Goal: Information Seeking & Learning: Learn about a topic

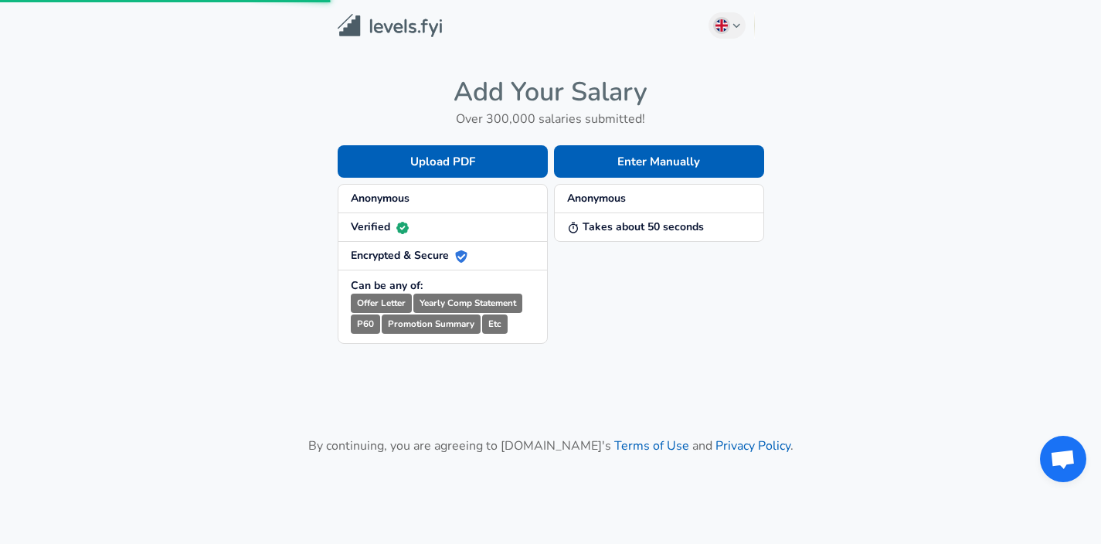
scroll to position [117, 0]
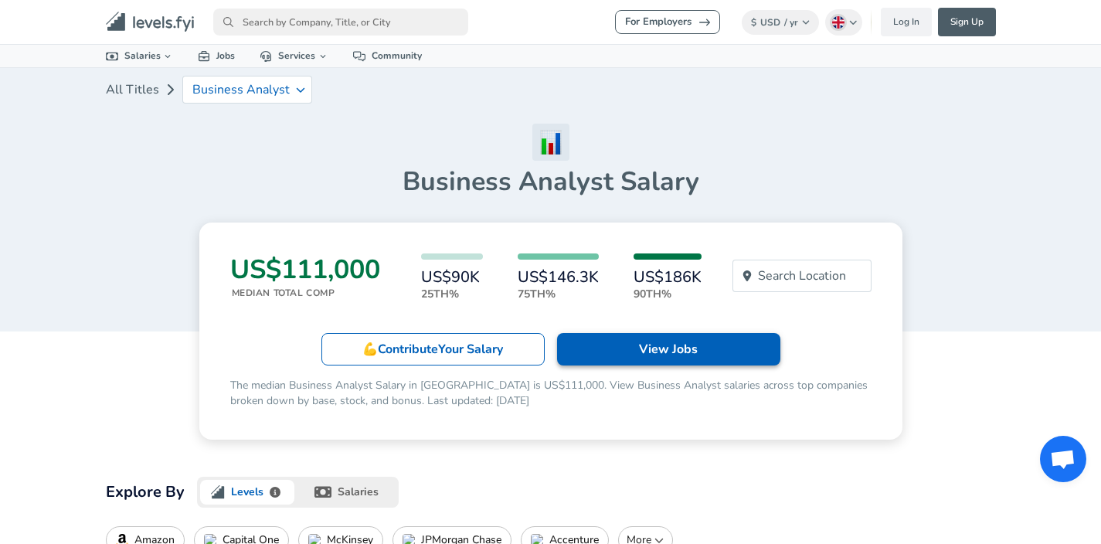
click at [641, 347] on p "View Jobs" at bounding box center [668, 349] width 59 height 19
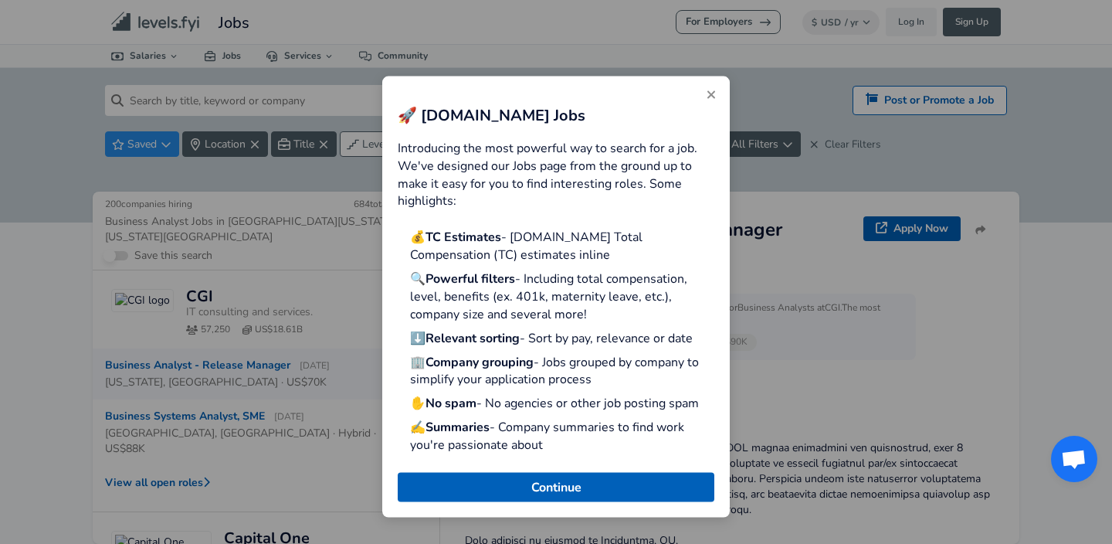
click at [714, 92] on icon "Close" at bounding box center [712, 95] width 8 height 8
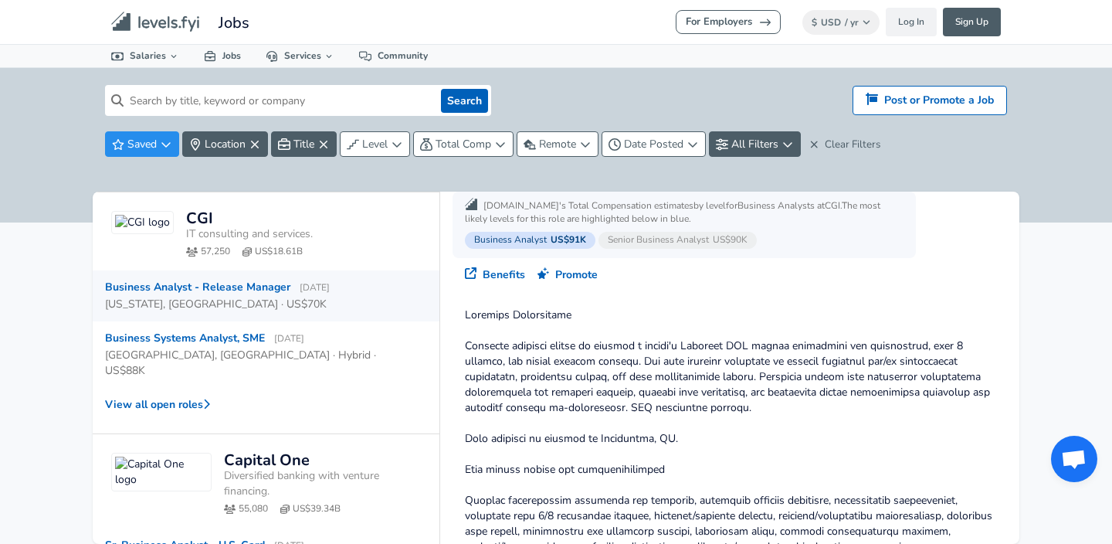
scroll to position [274, 0]
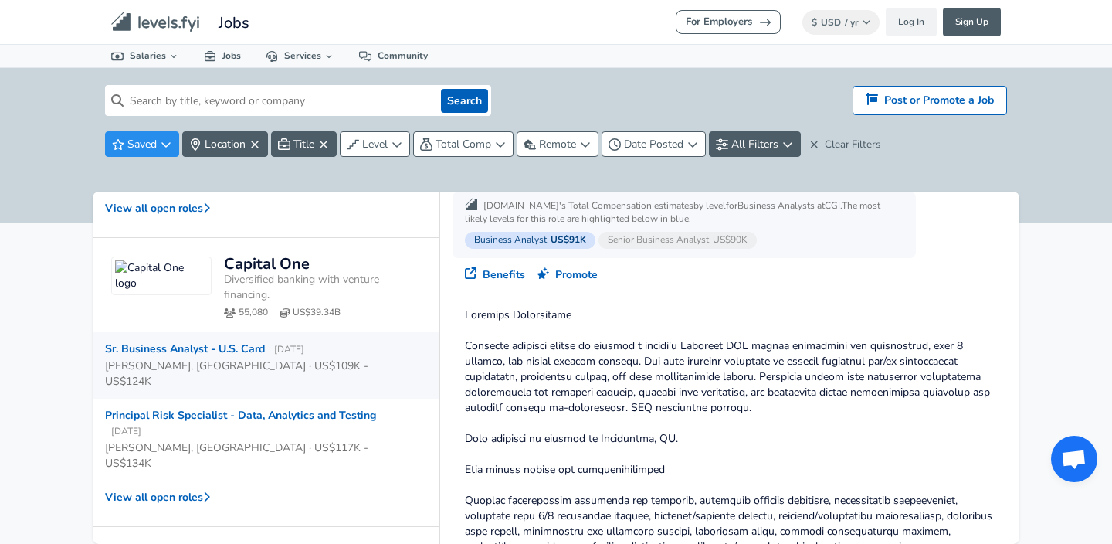
click at [245, 341] on div "Sr. Business Analyst - U.S. Card [DATE]" at bounding box center [204, 348] width 199 height 15
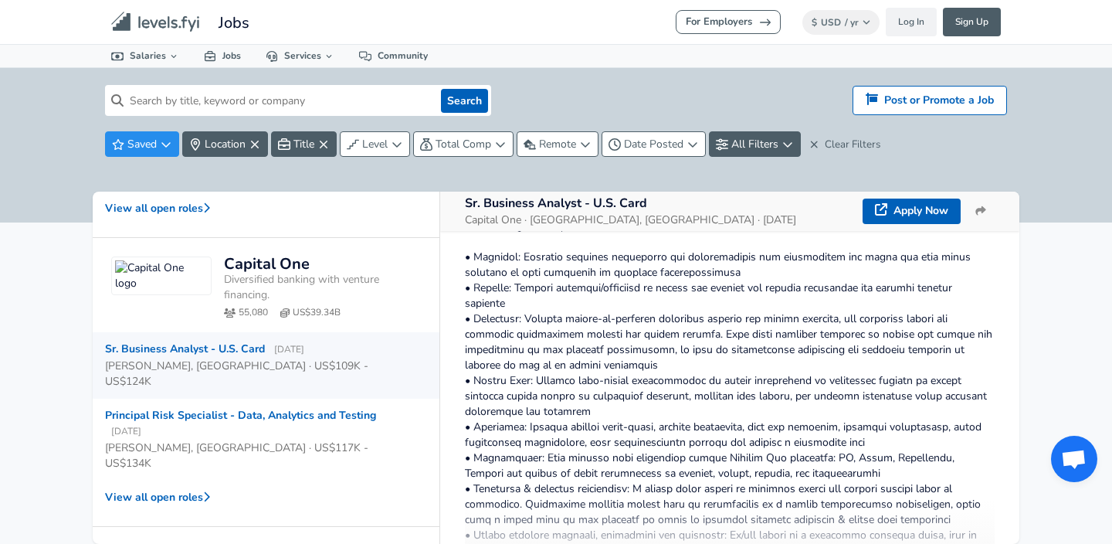
scroll to position [504, 0]
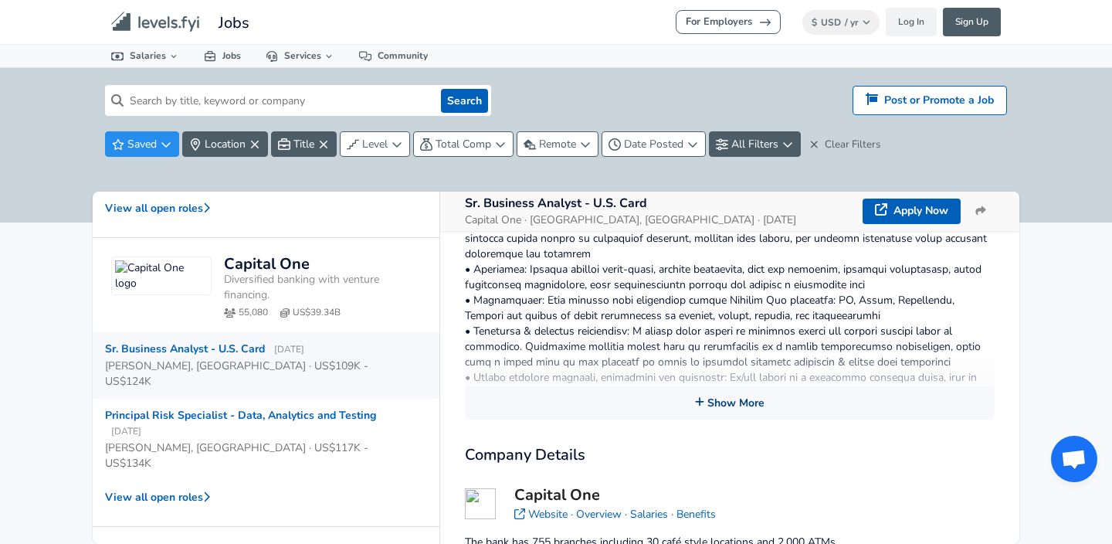
click at [712, 399] on button "Show More" at bounding box center [730, 402] width 530 height 33
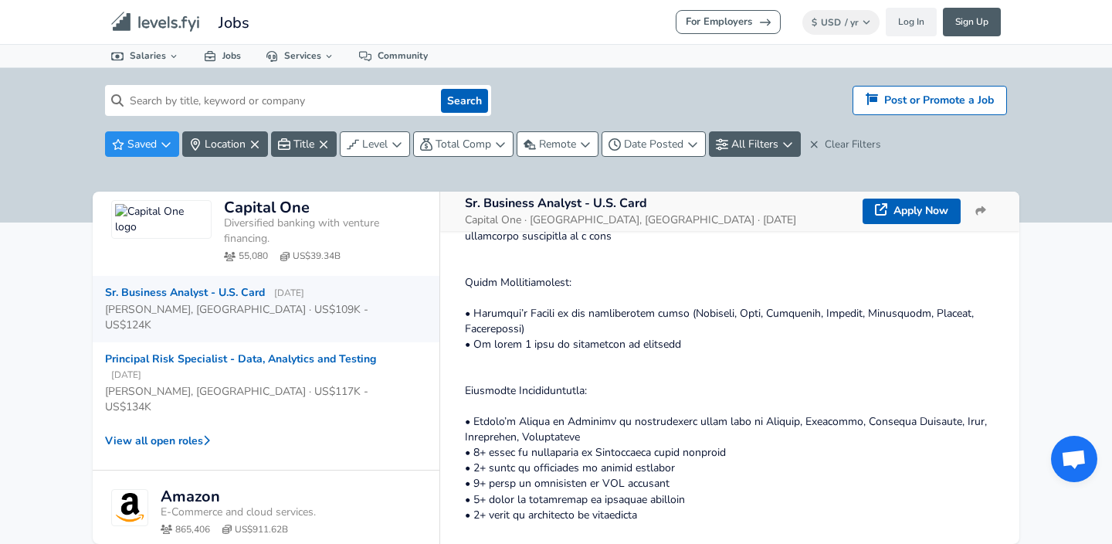
scroll to position [331, 0]
click at [919, 218] on link "Apply Now" at bounding box center [912, 211] width 98 height 25
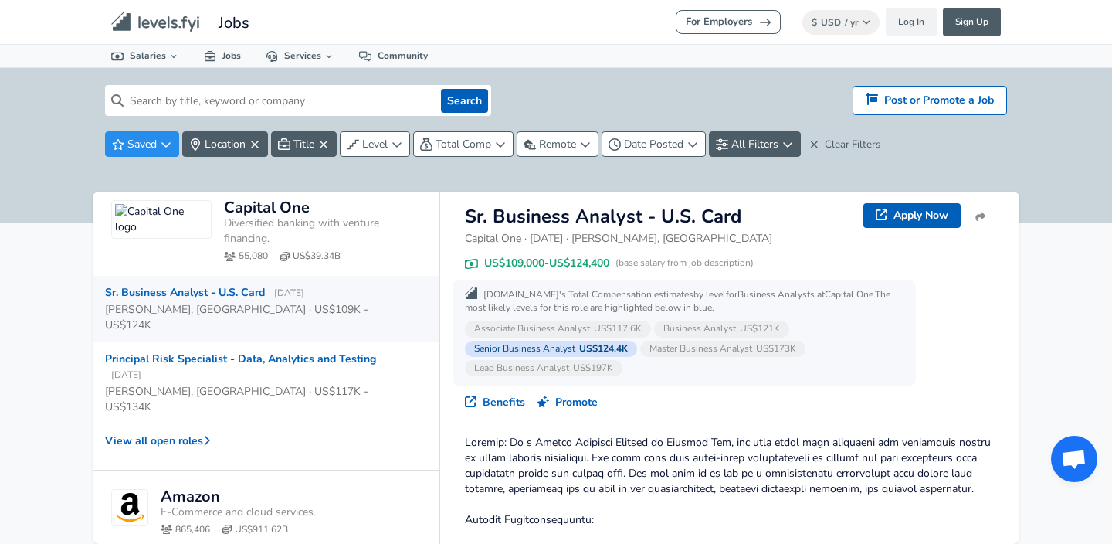
scroll to position [0, 0]
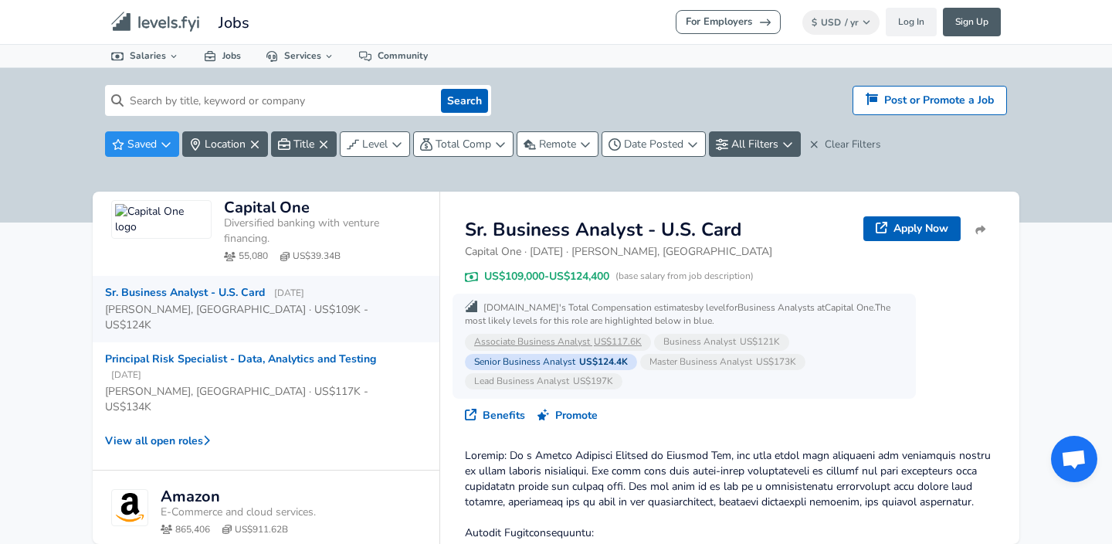
click at [623, 342] on span "US$117.6K" at bounding box center [618, 341] width 48 height 12
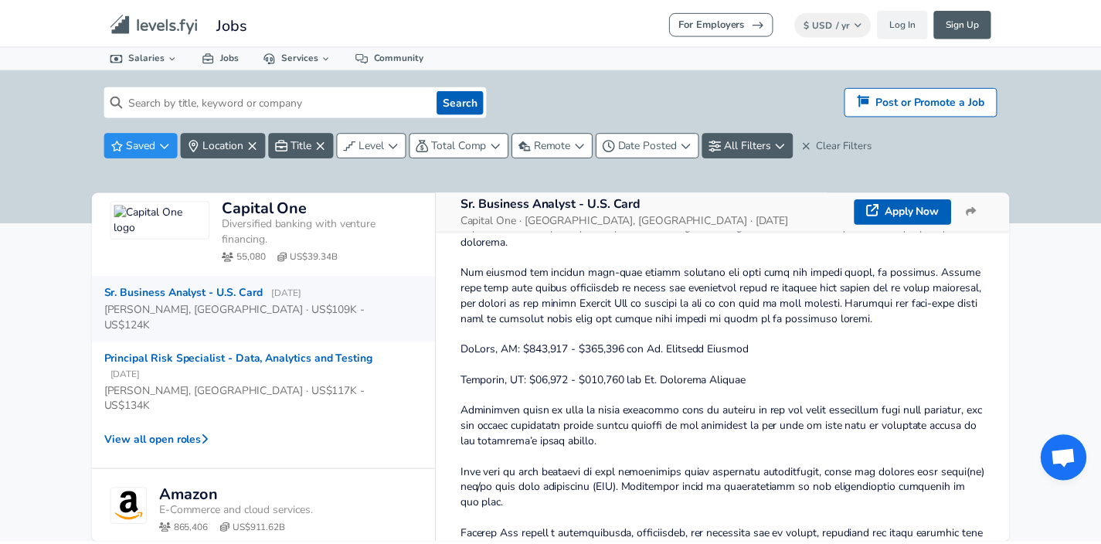
scroll to position [1391, 0]
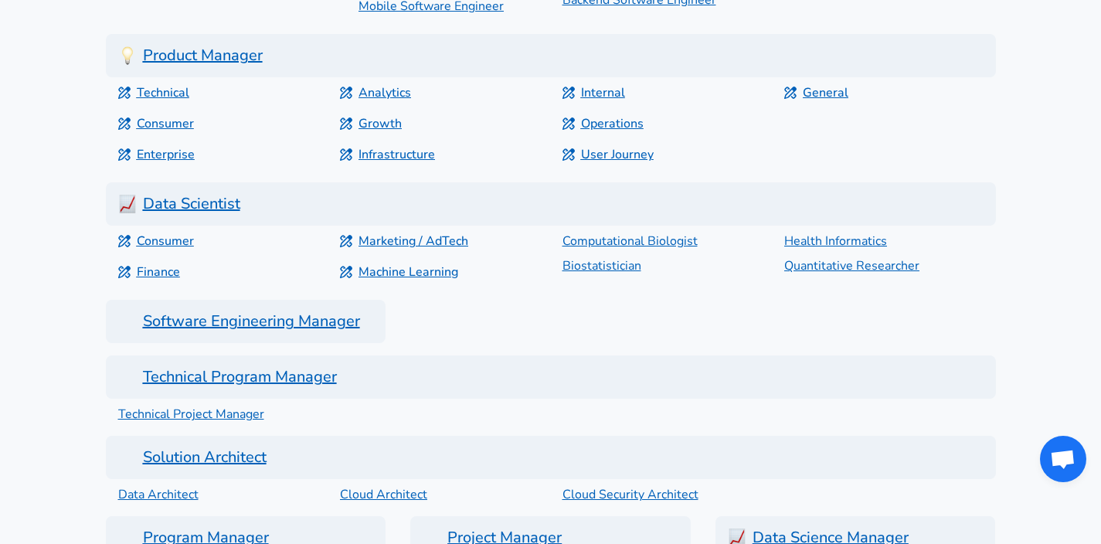
scroll to position [1767, 0]
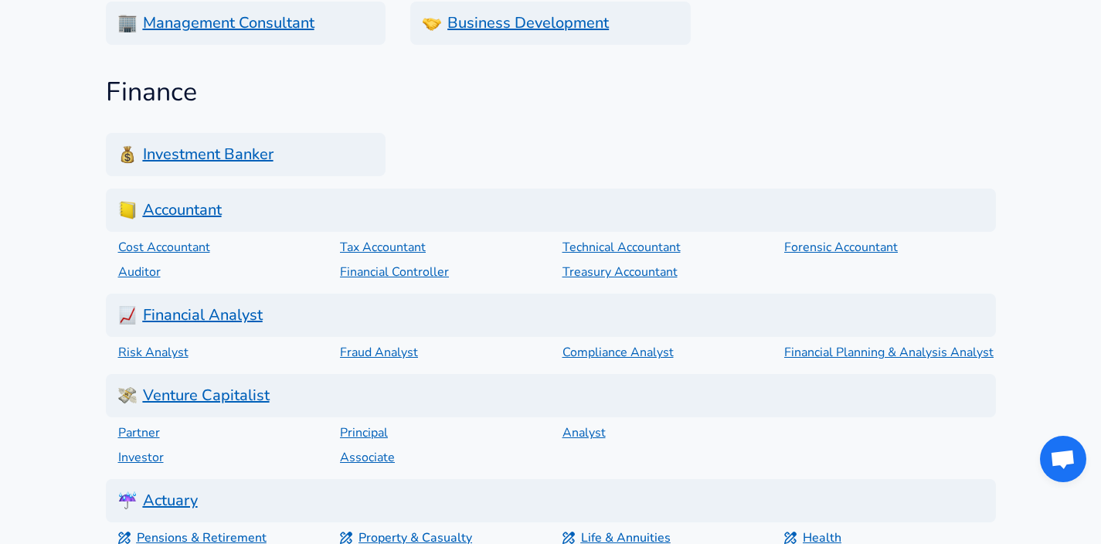
click at [178, 319] on h6 "Financial Analyst" at bounding box center [551, 315] width 890 height 43
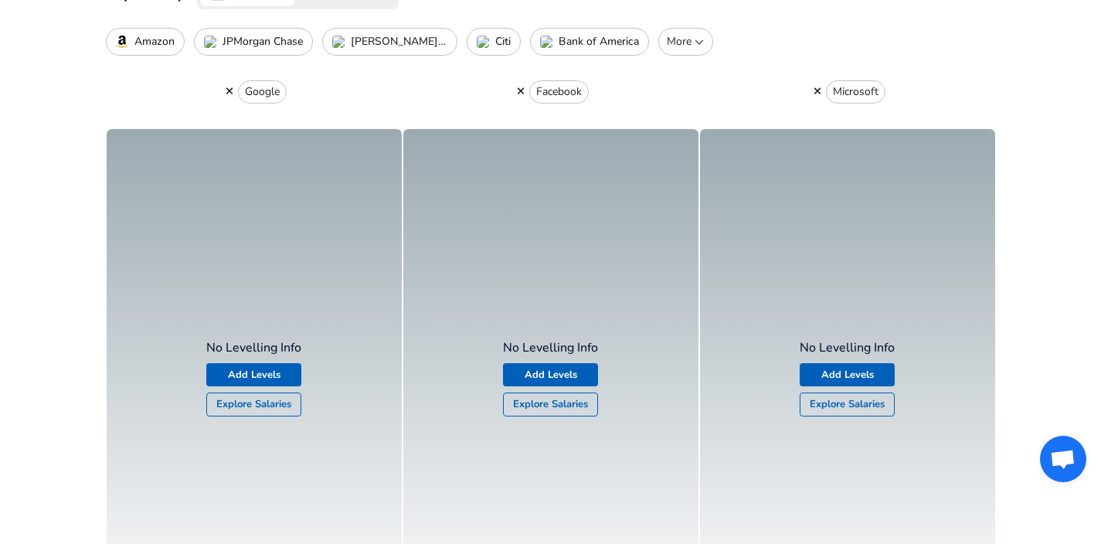
scroll to position [474, 0]
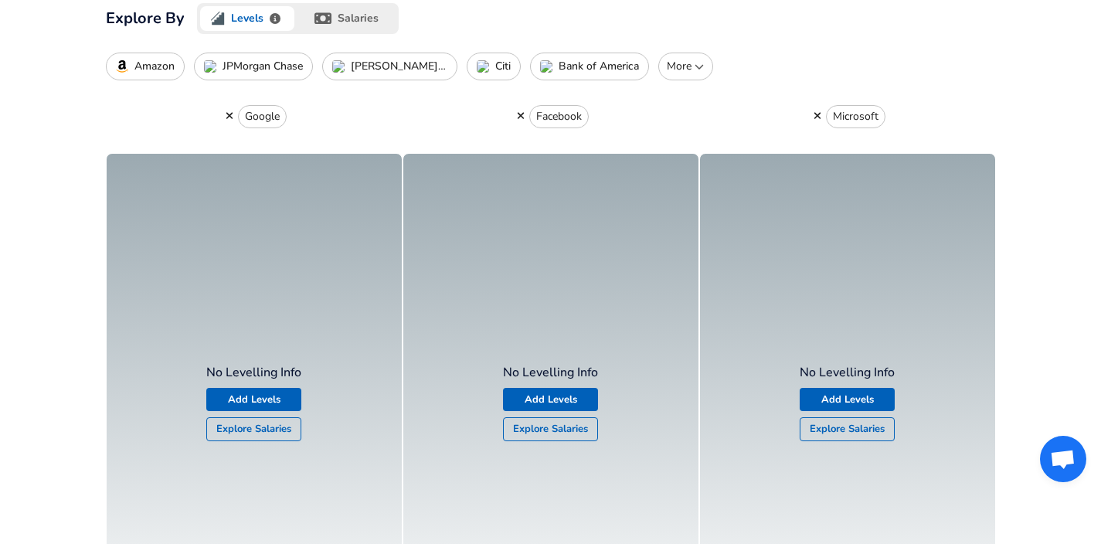
click at [270, 435] on link "Explore Salaries" at bounding box center [253, 429] width 95 height 24
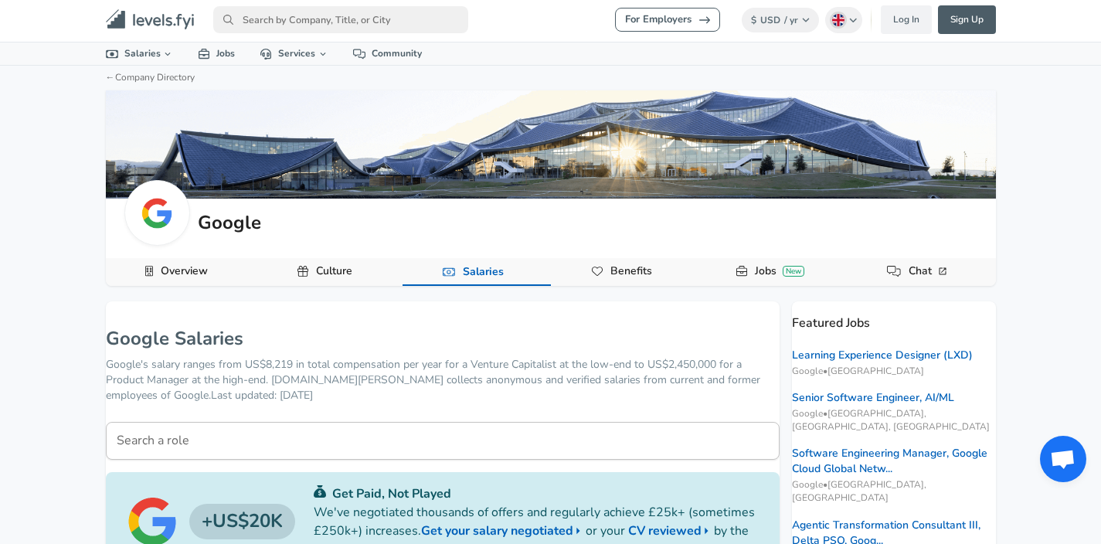
scroll to position [3, 0]
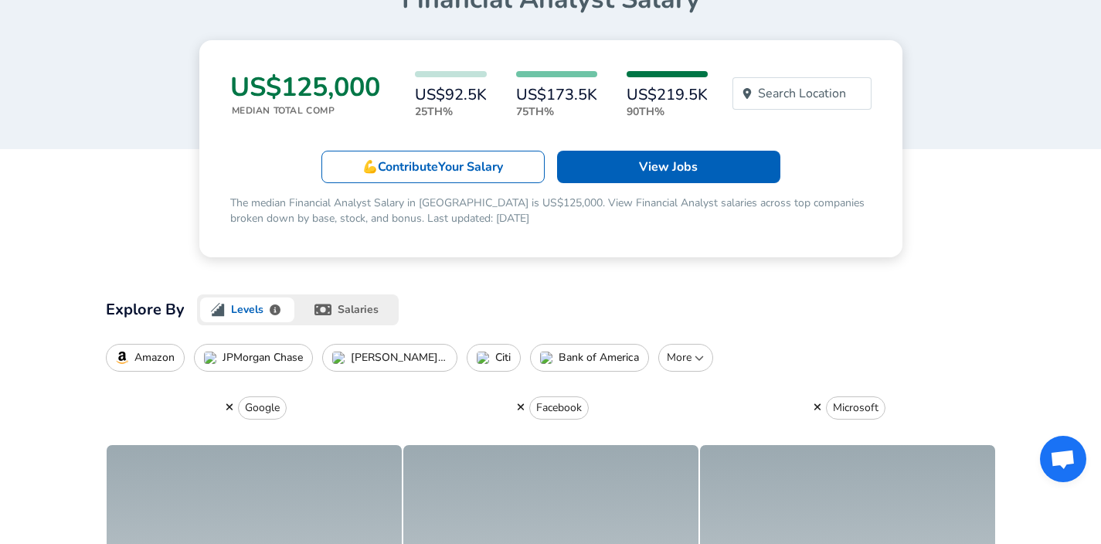
scroll to position [317, 0]
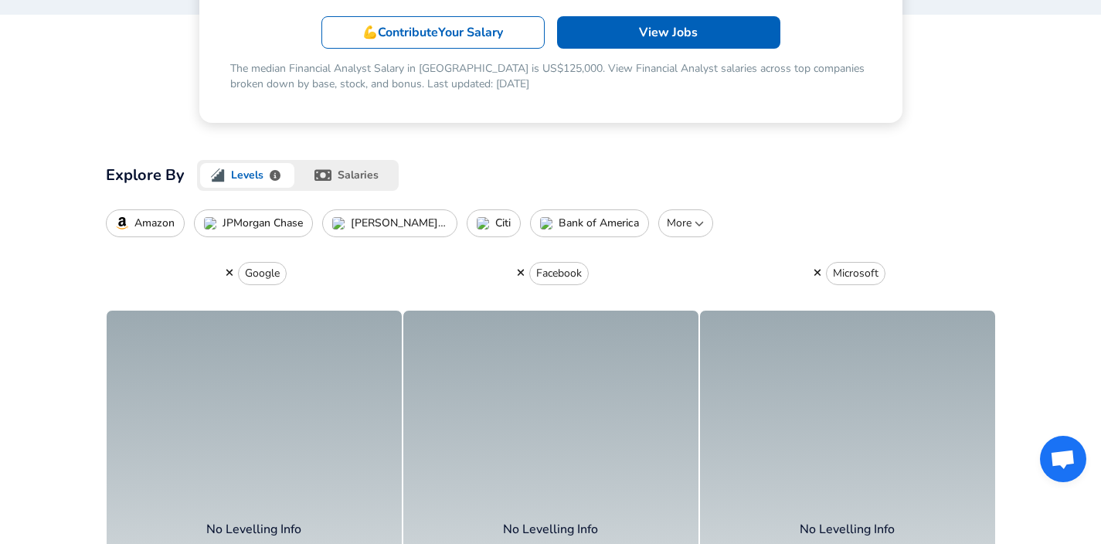
click at [364, 178] on button "salaries" at bounding box center [347, 175] width 101 height 31
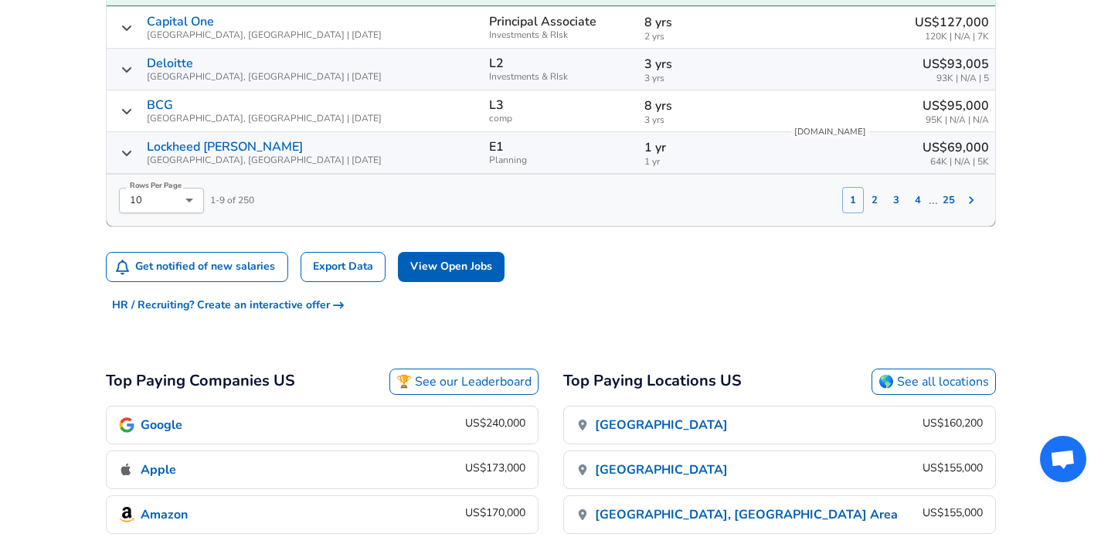
scroll to position [508, 0]
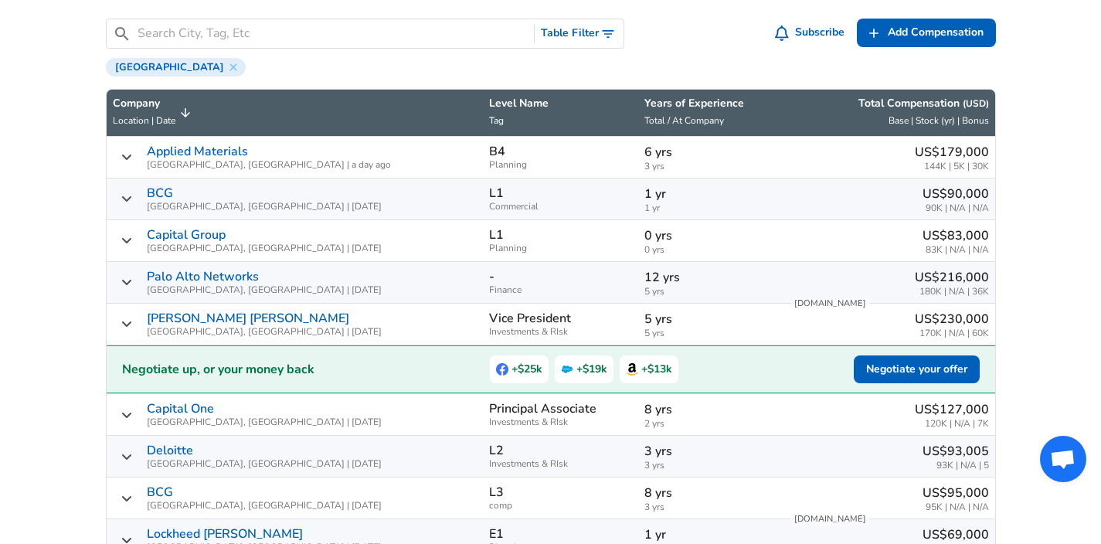
click at [226, 320] on link "[PERSON_NAME] [PERSON_NAME]" at bounding box center [248, 318] width 202 height 14
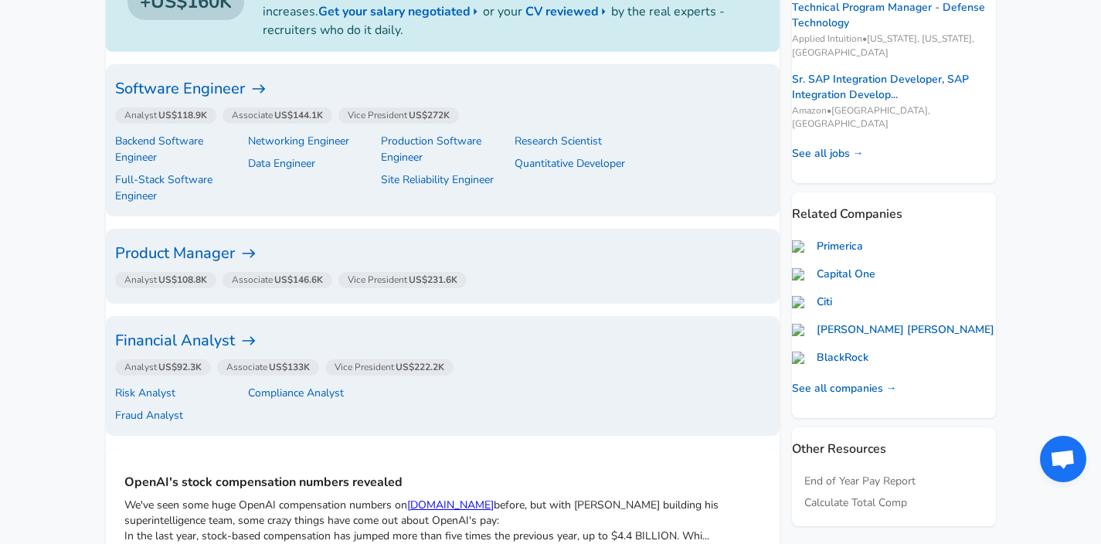
scroll to position [426, 0]
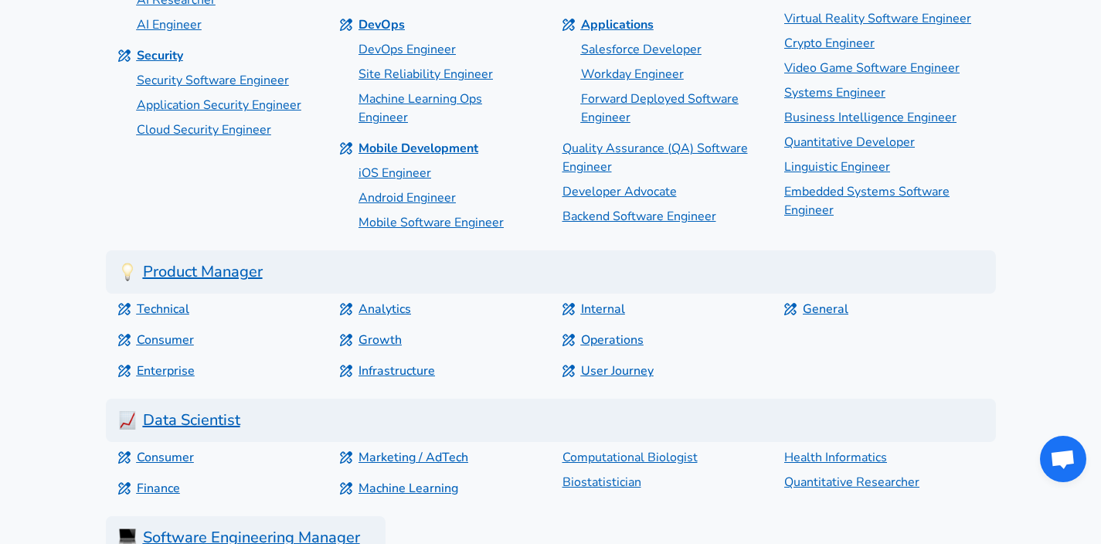
scroll to position [1518, 0]
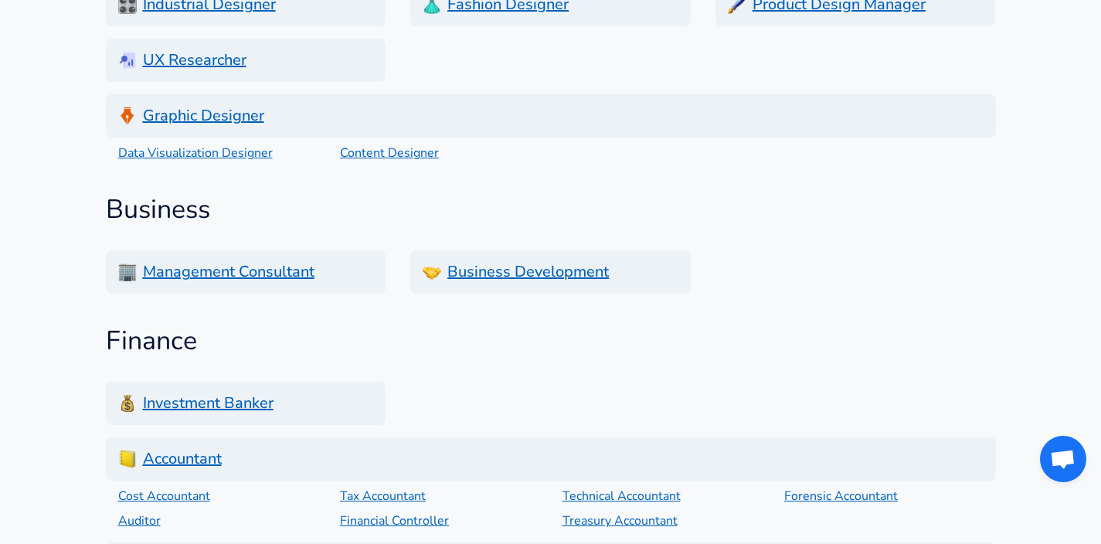
click at [287, 263] on h6 "Management Consultant" at bounding box center [246, 271] width 280 height 43
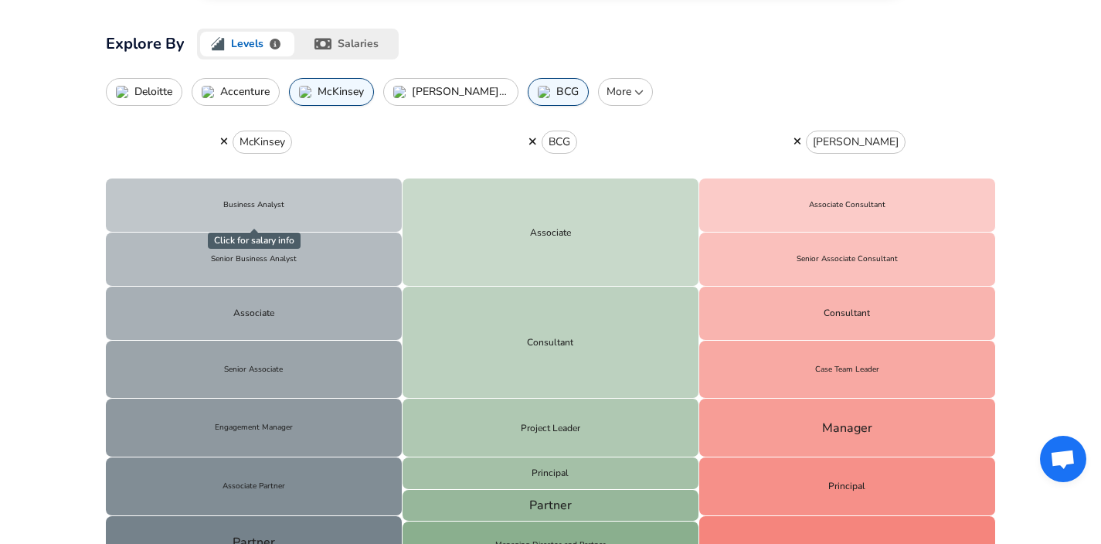
scroll to position [453, 0]
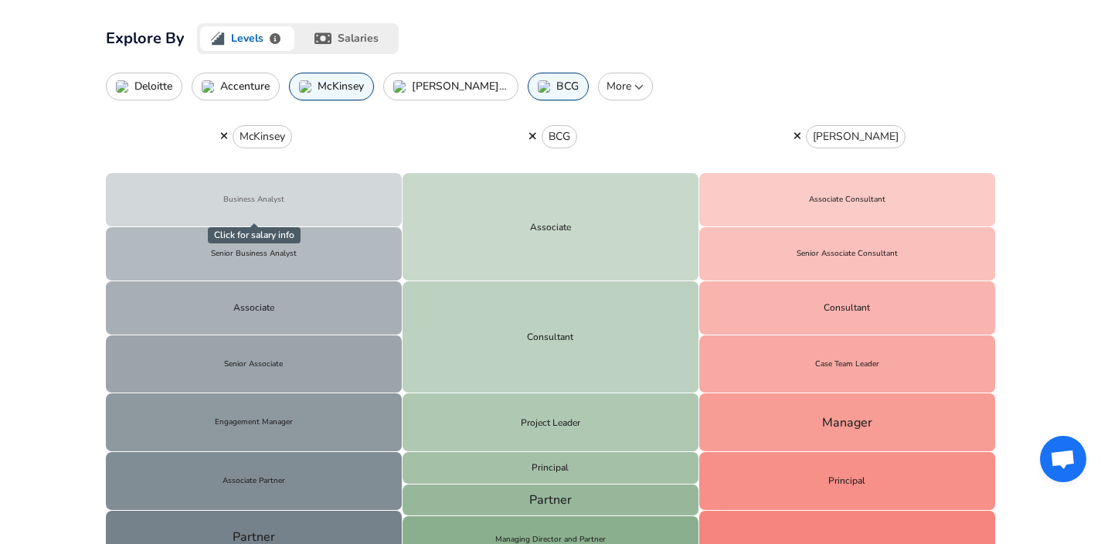
click at [364, 186] on button "Business Analyst" at bounding box center [254, 200] width 297 height 54
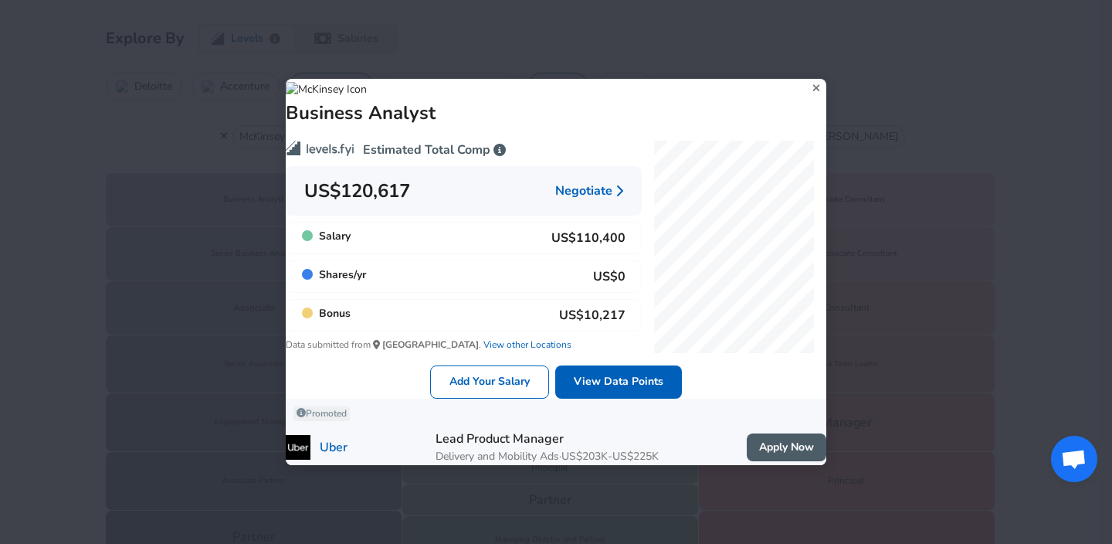
click at [807, 76] on icon at bounding box center [817, 87] width 21 height 23
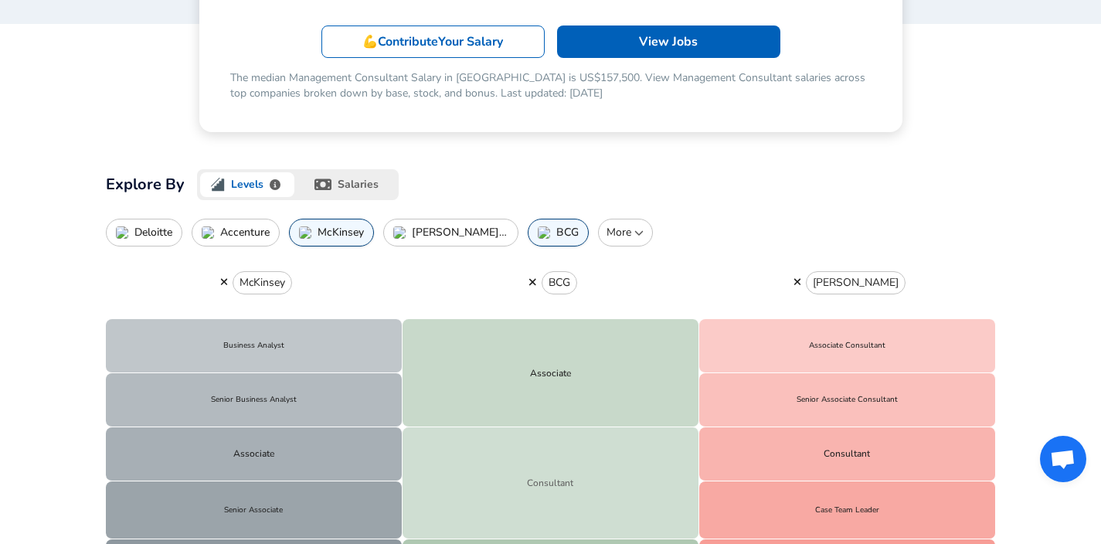
scroll to position [387, 0]
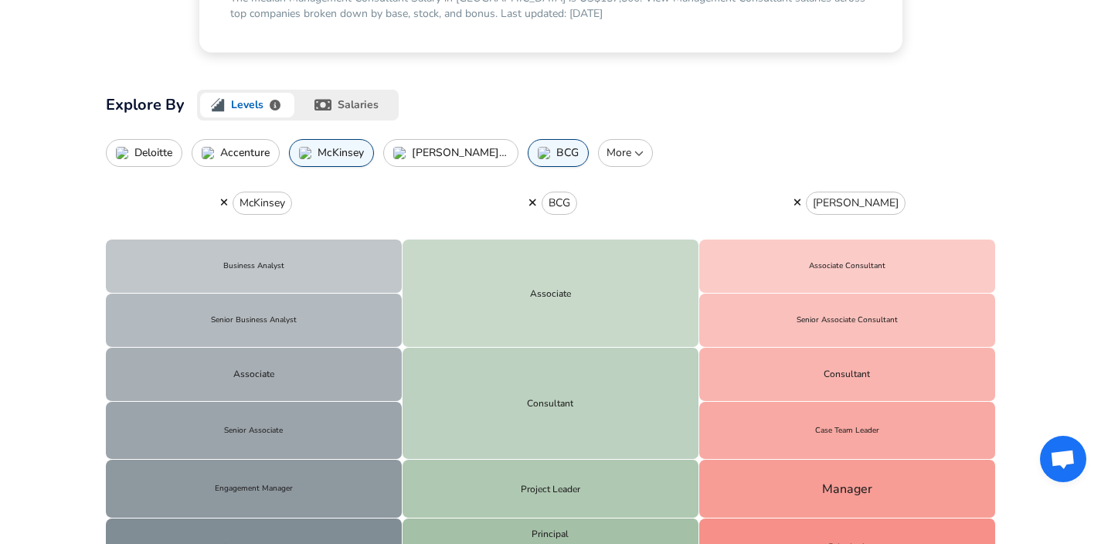
click at [470, 154] on p "[PERSON_NAME] and [PERSON_NAME]" at bounding box center [460, 153] width 97 height 12
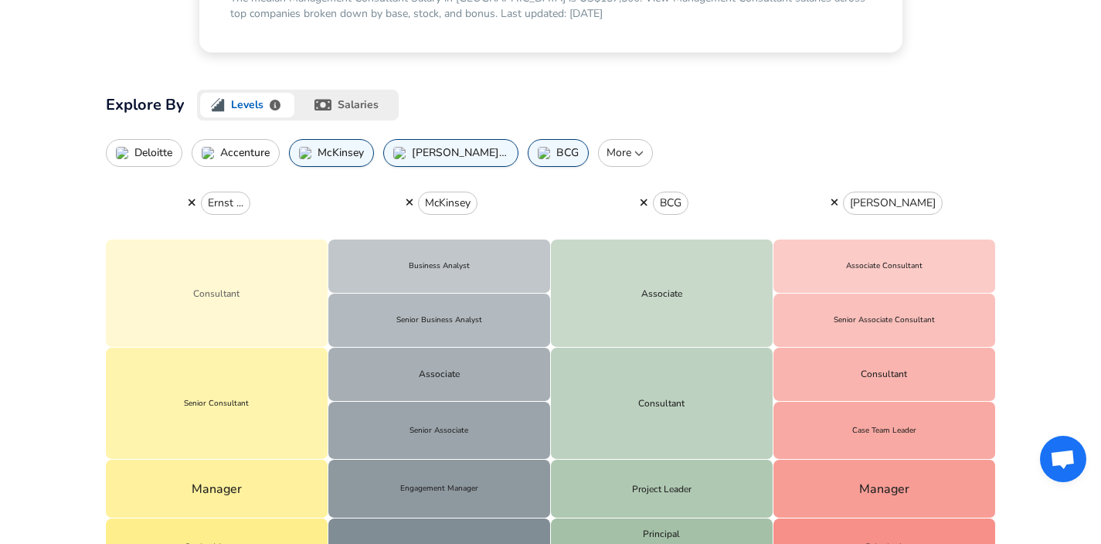
click at [279, 308] on button "Consultant" at bounding box center [217, 293] width 222 height 108
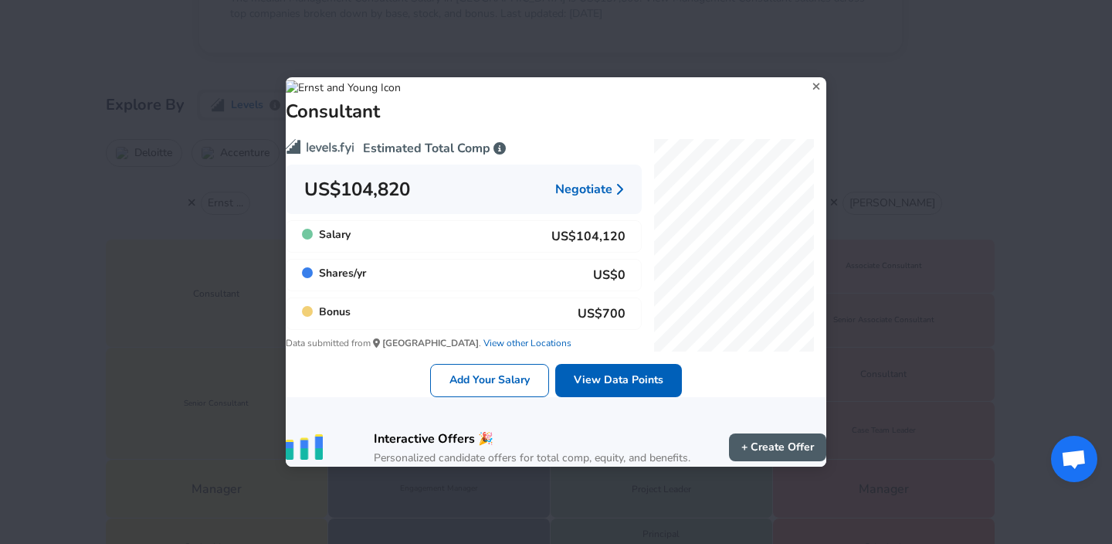
click at [807, 75] on icon at bounding box center [817, 86] width 21 height 23
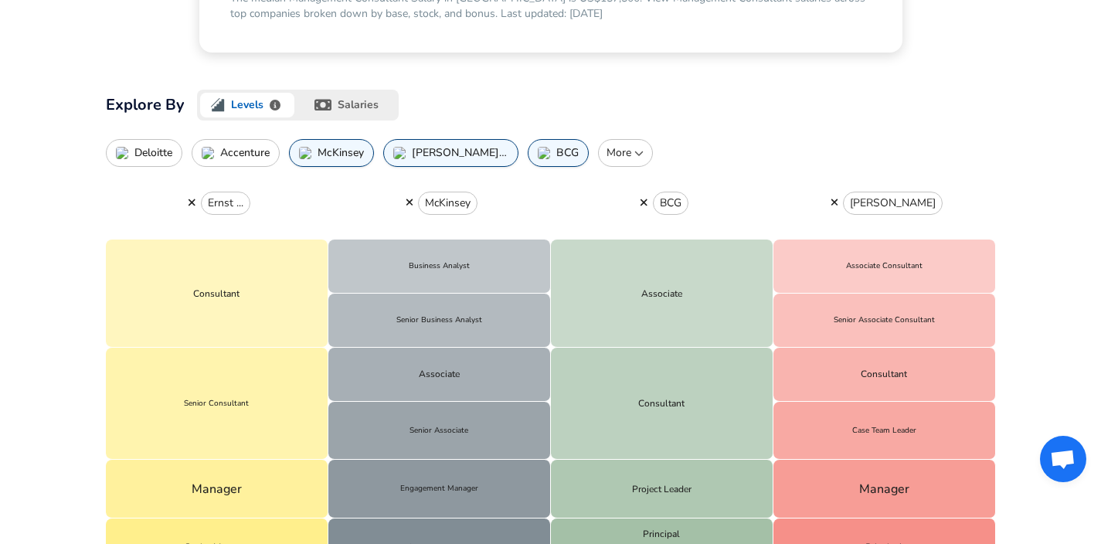
click at [132, 155] on button "Deloitte" at bounding box center [144, 153] width 76 height 28
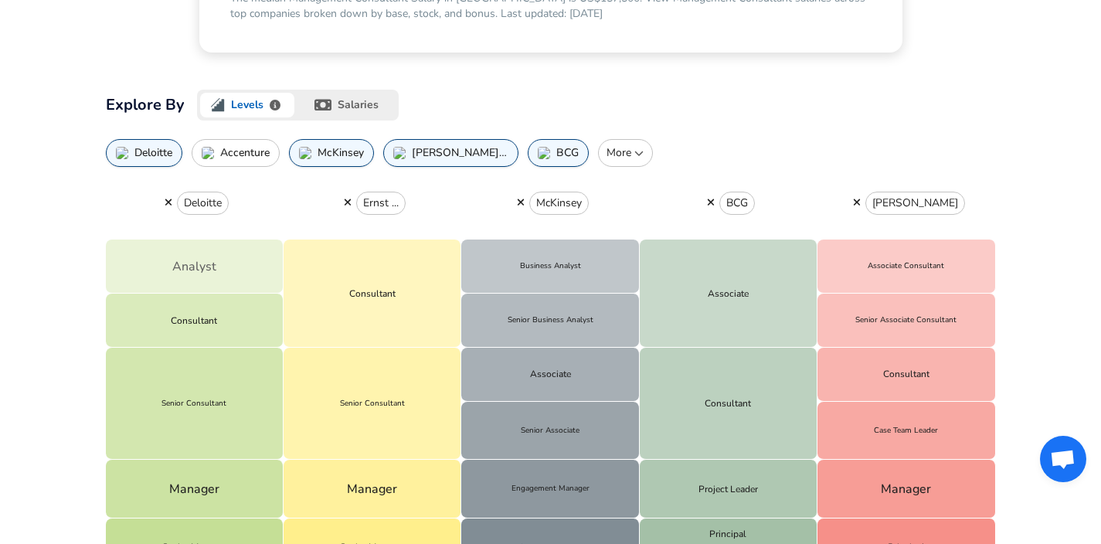
click at [237, 290] on button "Analyst" at bounding box center [195, 266] width 178 height 54
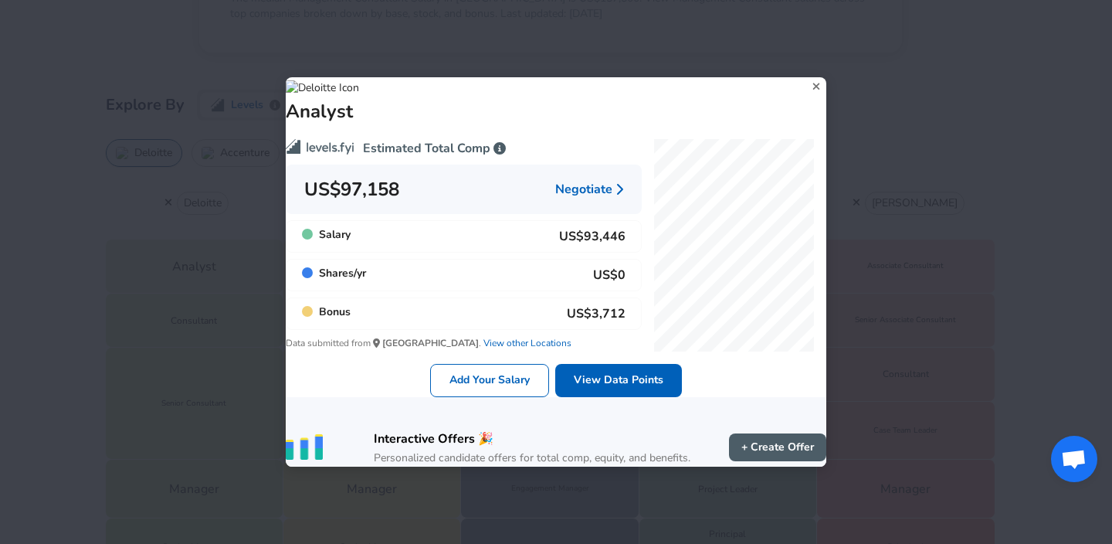
click at [807, 75] on icon at bounding box center [817, 86] width 21 height 23
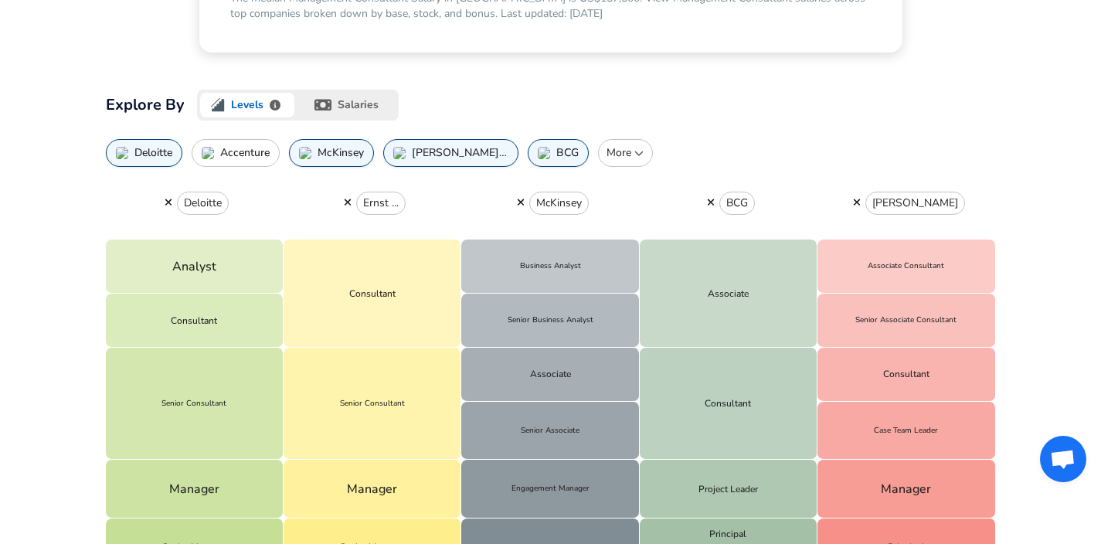
click at [252, 142] on button "Accenture" at bounding box center [236, 153] width 88 height 28
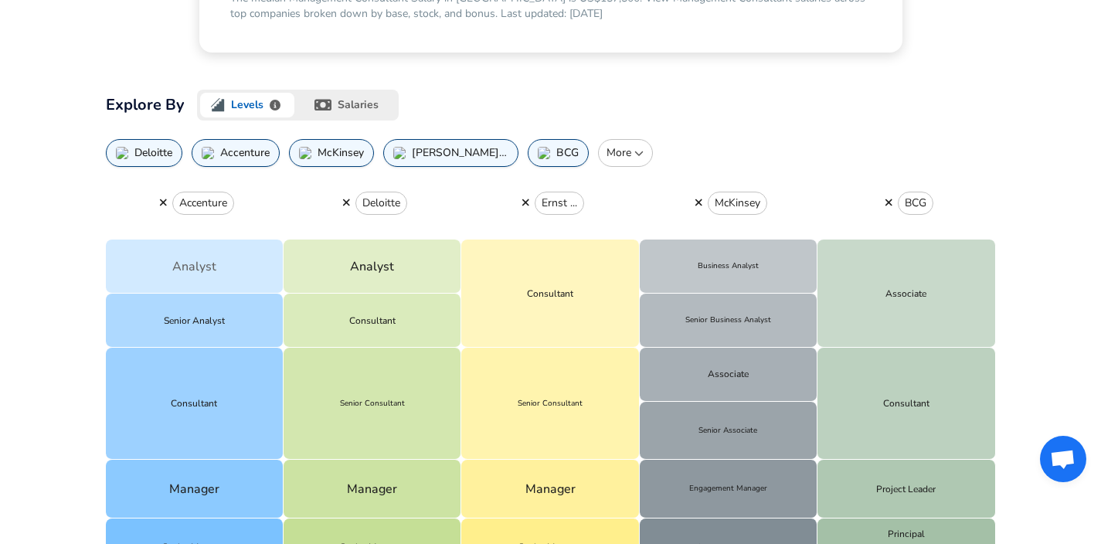
click at [246, 274] on button "Analyst" at bounding box center [195, 266] width 178 height 54
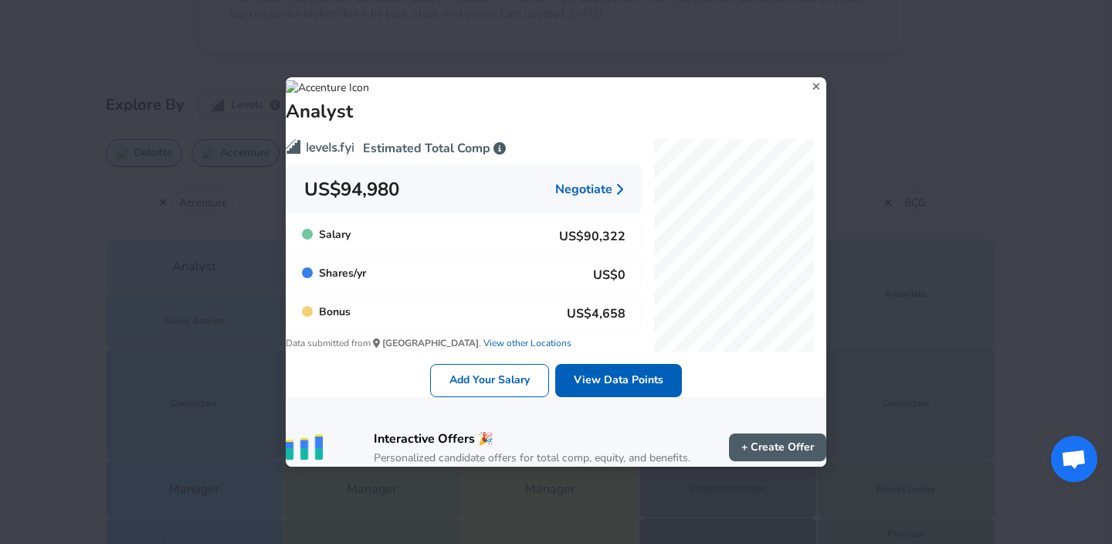
click at [808, 77] on div "Analyst" at bounding box center [556, 100] width 541 height 46
click at [807, 75] on icon at bounding box center [817, 86] width 21 height 23
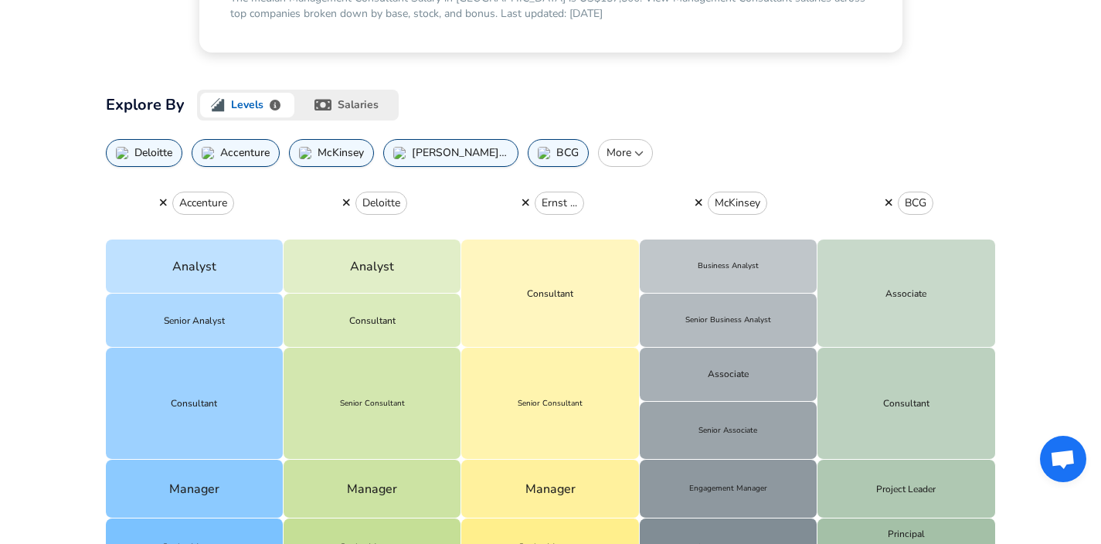
click at [610, 149] on p "More" at bounding box center [625, 152] width 41 height 15
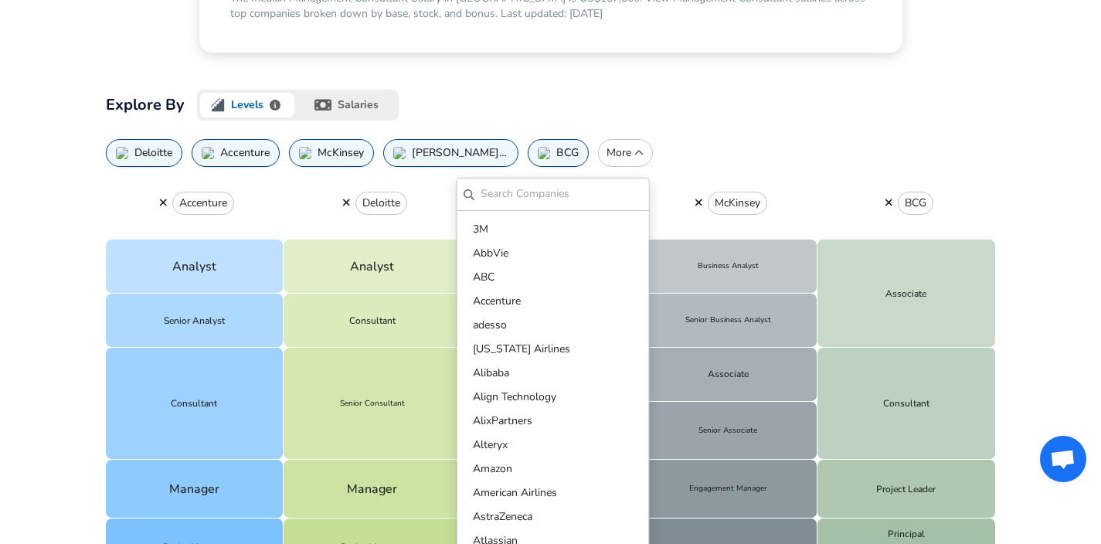
click at [717, 161] on div "Deloitte Accenture [PERSON_NAME] and [PERSON_NAME] BCG More ​ 3M AbbVie ABC Acc…" at bounding box center [551, 153] width 890 height 28
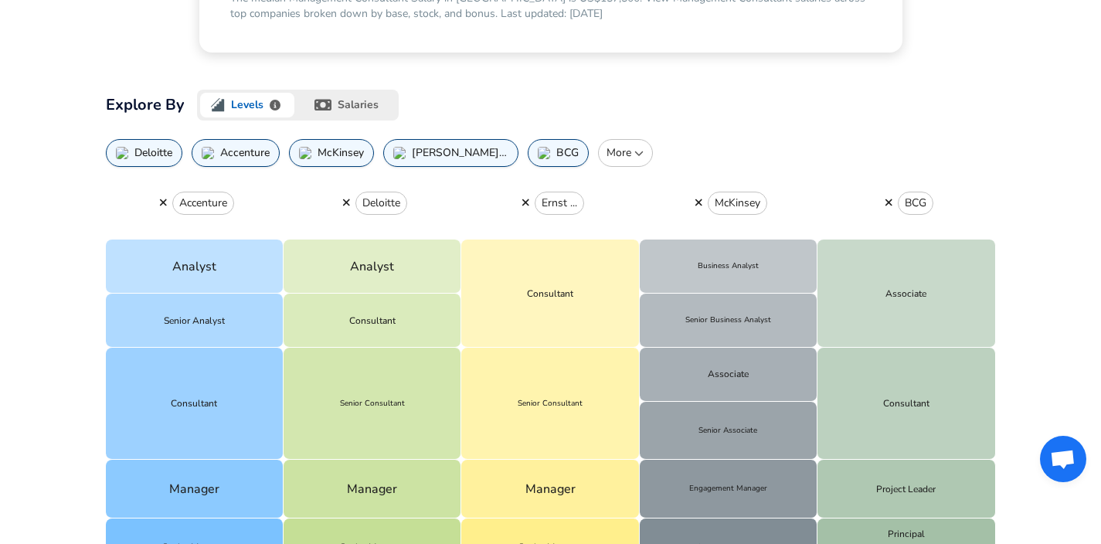
click at [345, 102] on button "salaries" at bounding box center [347, 105] width 101 height 31
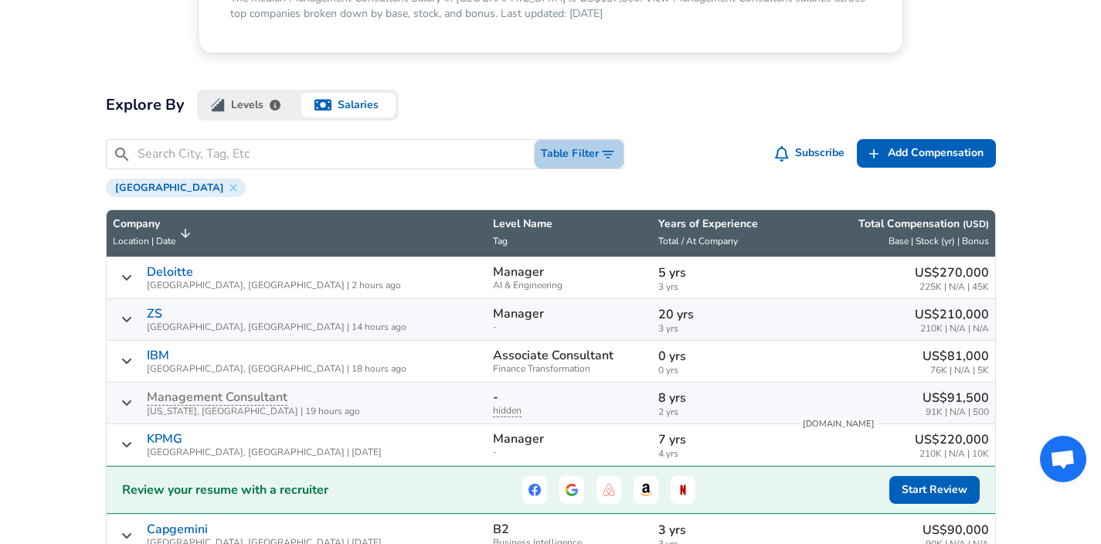
click at [586, 157] on button "Table Filter" at bounding box center [579, 154] width 89 height 29
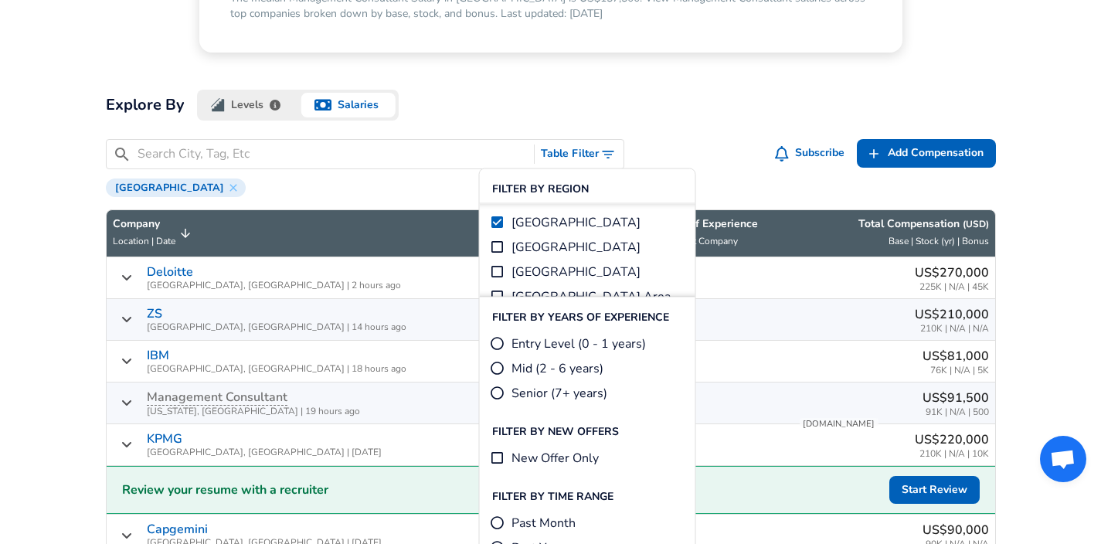
click at [617, 341] on span "Entry Level (0 - 1 years)" at bounding box center [578, 344] width 134 height 19
click at [505, 341] on input "Entry Level (0 - 1 years)" at bounding box center [497, 343] width 15 height 15
radio input "true"
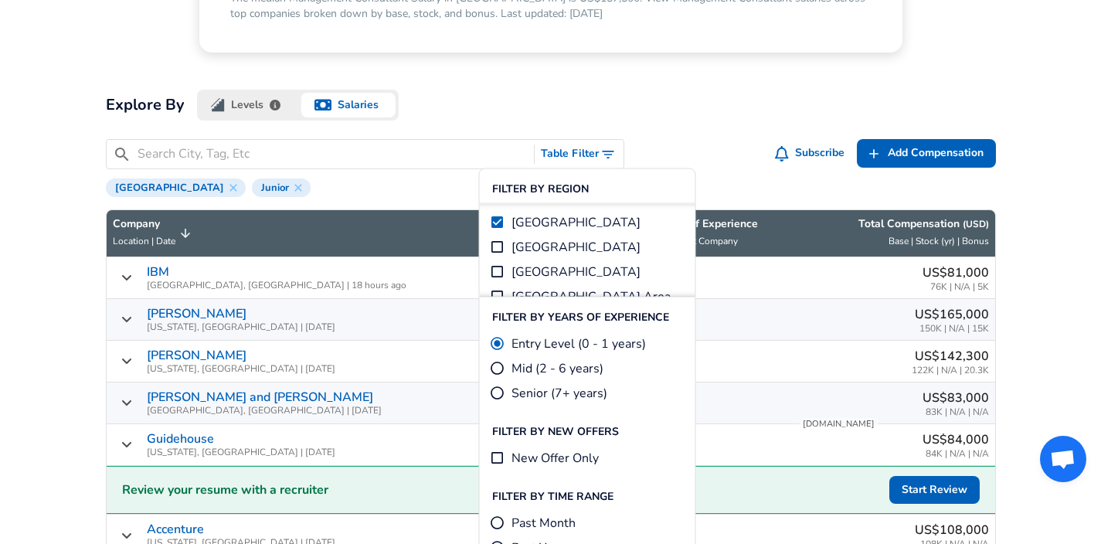
click at [576, 453] on span "New Offer Only" at bounding box center [554, 458] width 87 height 19
click at [505, 453] on input "New Offer Only" at bounding box center [497, 457] width 15 height 15
checkbox input "true"
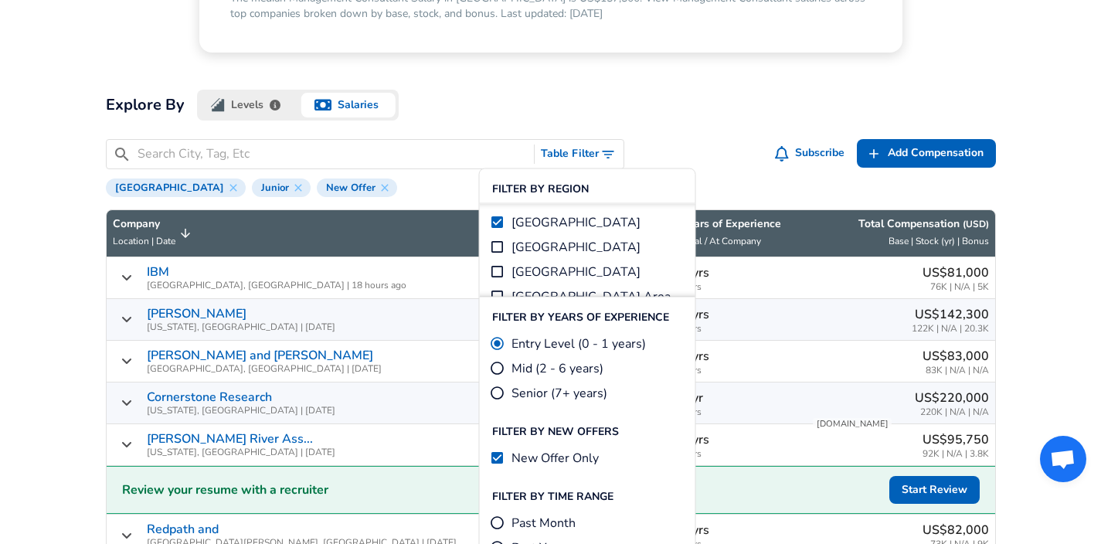
click at [671, 117] on div "Explore By Levels salaries" at bounding box center [551, 114] width 890 height 49
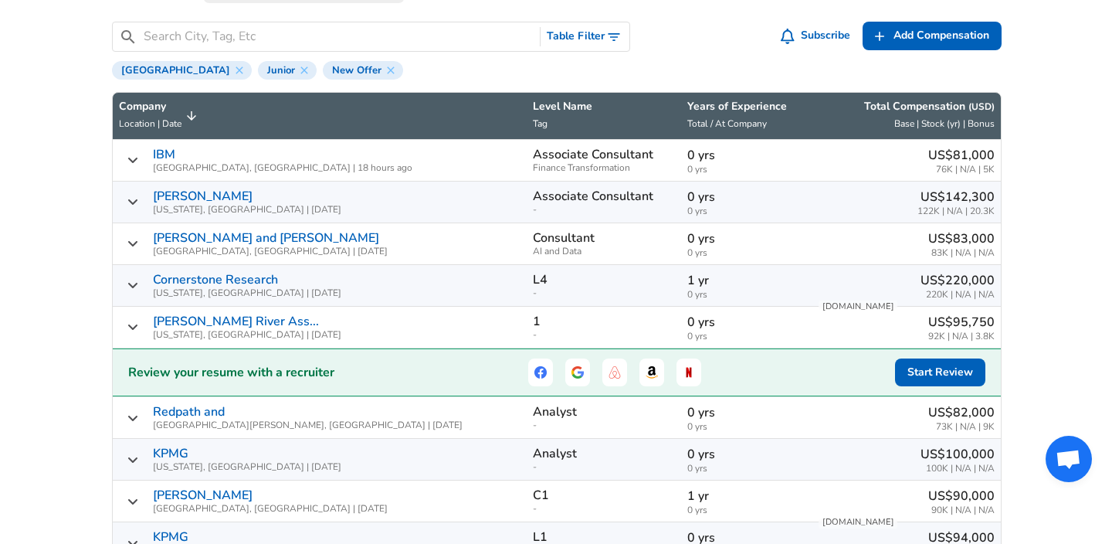
scroll to position [724, 0]
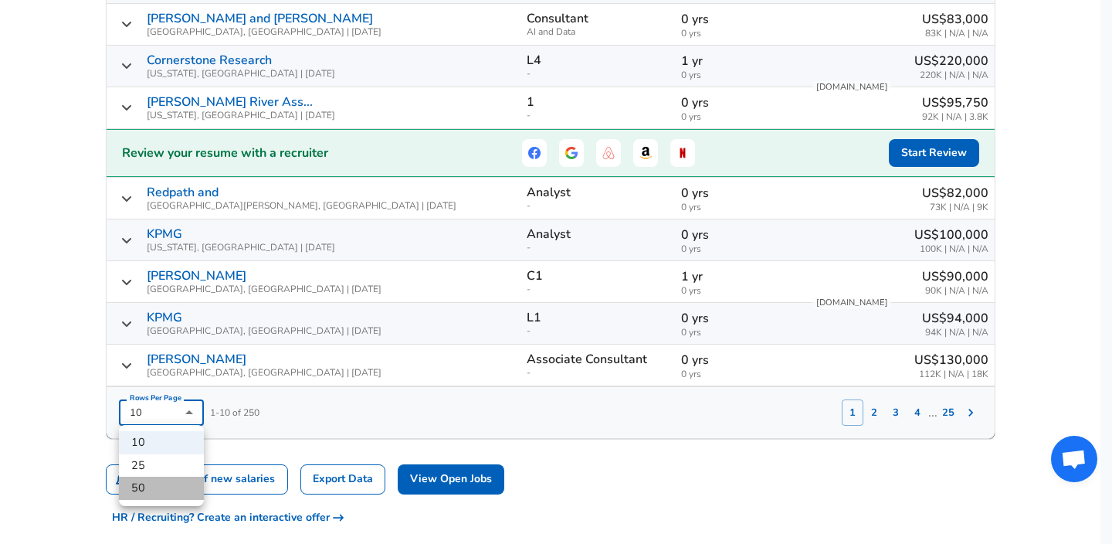
click at [187, 481] on li "50" at bounding box center [161, 488] width 85 height 23
type input "50"
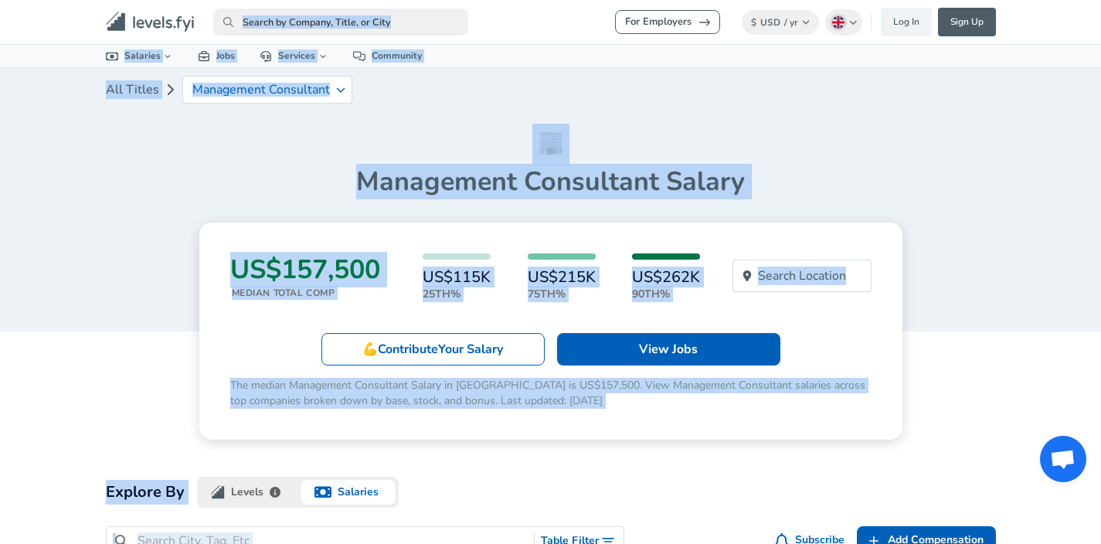
drag, startPoint x: 995, startPoint y: 297, endPoint x: 328, endPoint y: -34, distance: 744.2
click at [328, 0] on html "For Employers $ USD / yr Change English ([GEOGRAPHIC_DATA]) Change Log In Sign …" at bounding box center [550, 272] width 1101 height 544
copy div "Loremi Dolorsit Ametcons Adipisc Elitsed Doe Temp Inci Utla Etdo Magnaaliq Enim…"
click at [762, 161] on div "Management Consultant Salary" at bounding box center [551, 161] width 890 height 74
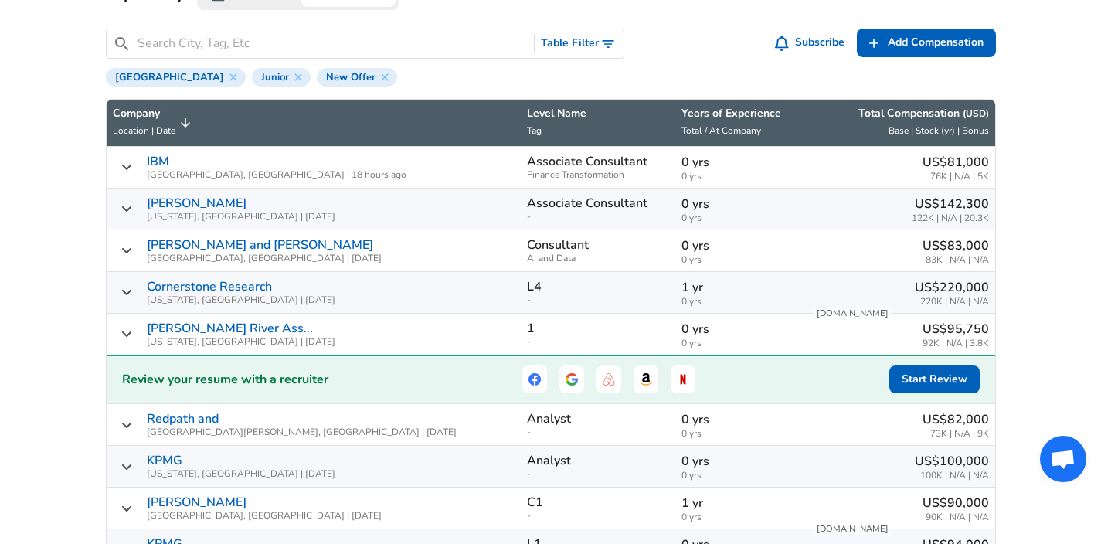
scroll to position [701, 0]
